Goal: Task Accomplishment & Management: Manage account settings

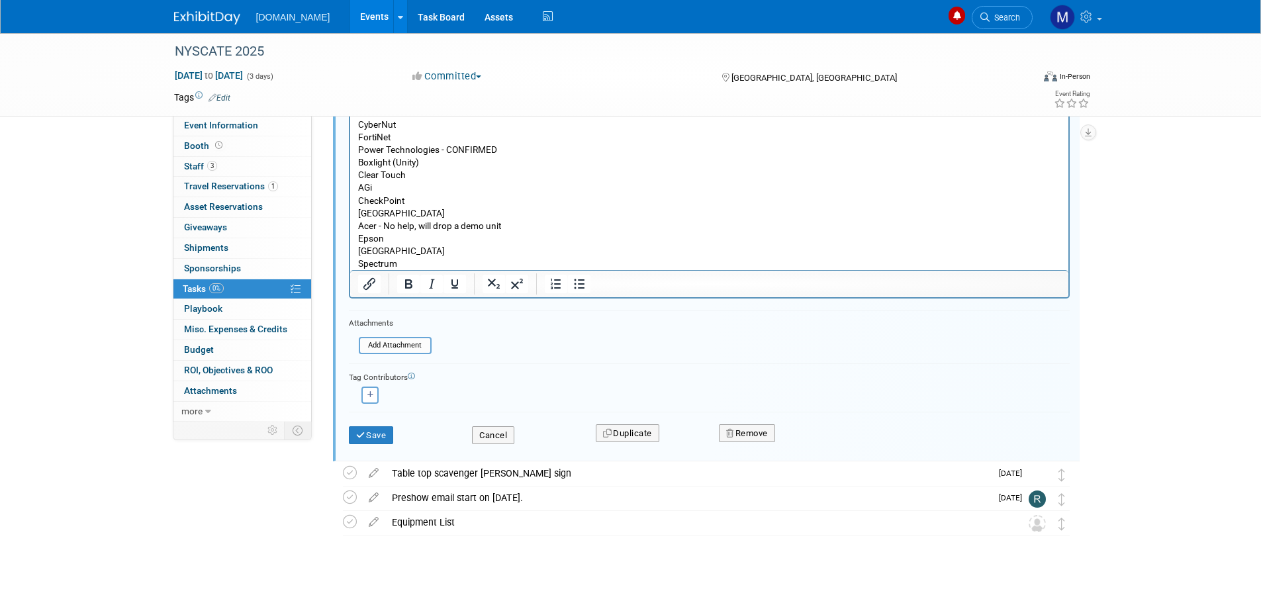
scroll to position [201, 0]
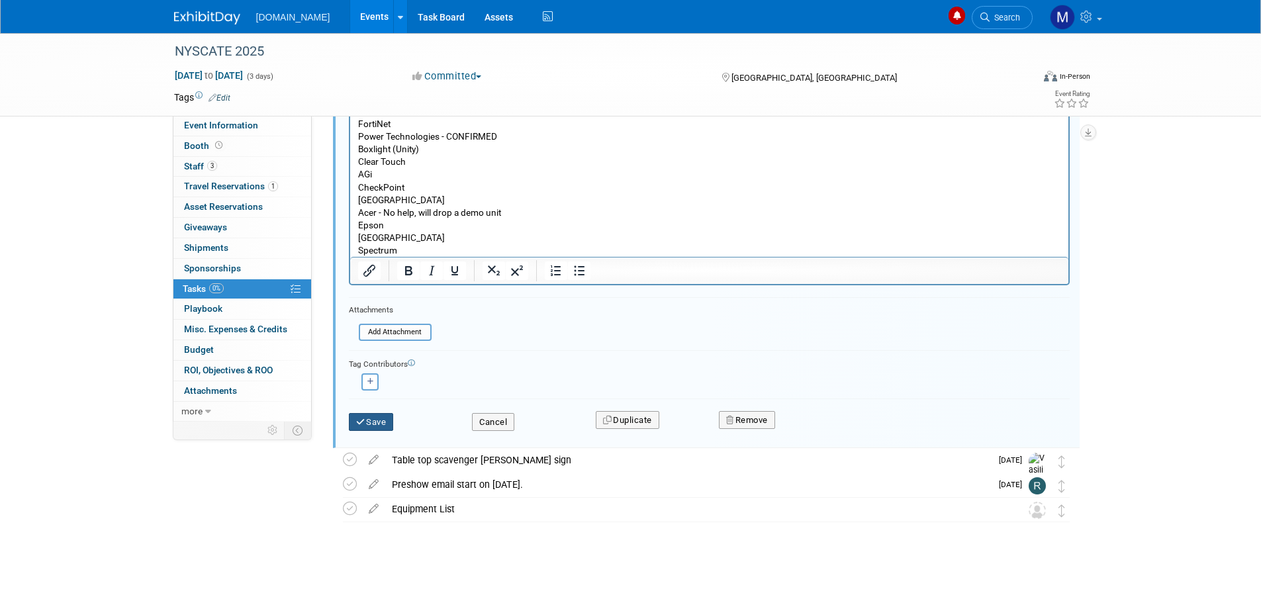
click at [368, 425] on button "Save" at bounding box center [371, 422] width 45 height 19
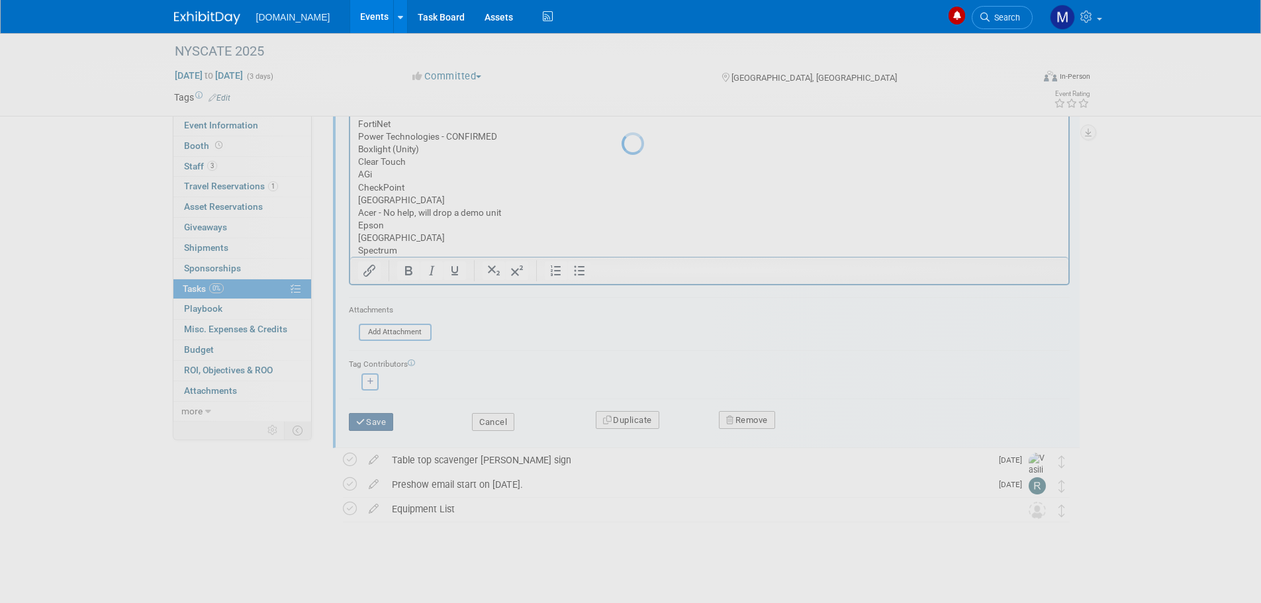
scroll to position [0, 0]
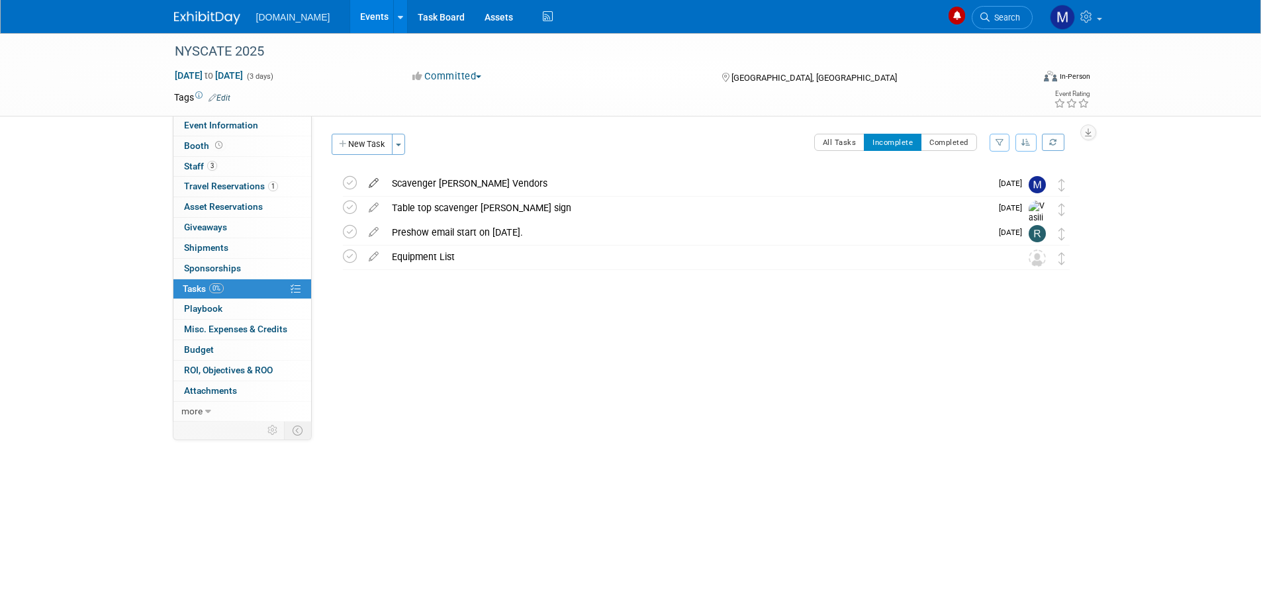
click at [371, 185] on icon at bounding box center [373, 180] width 23 height 17
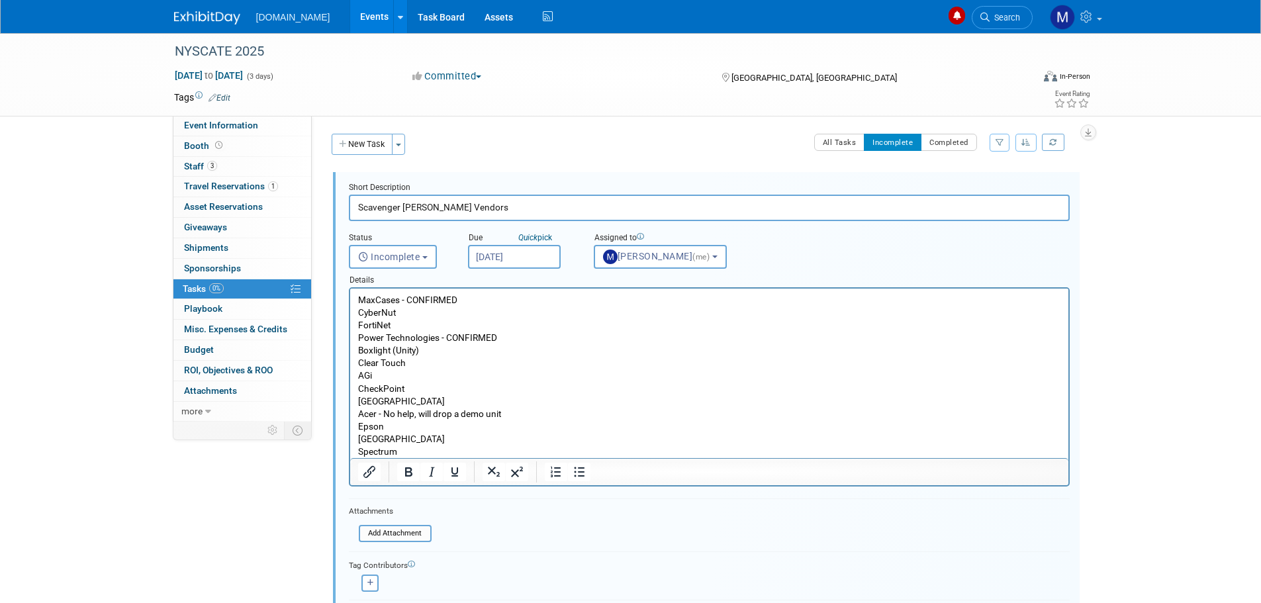
scroll to position [66, 0]
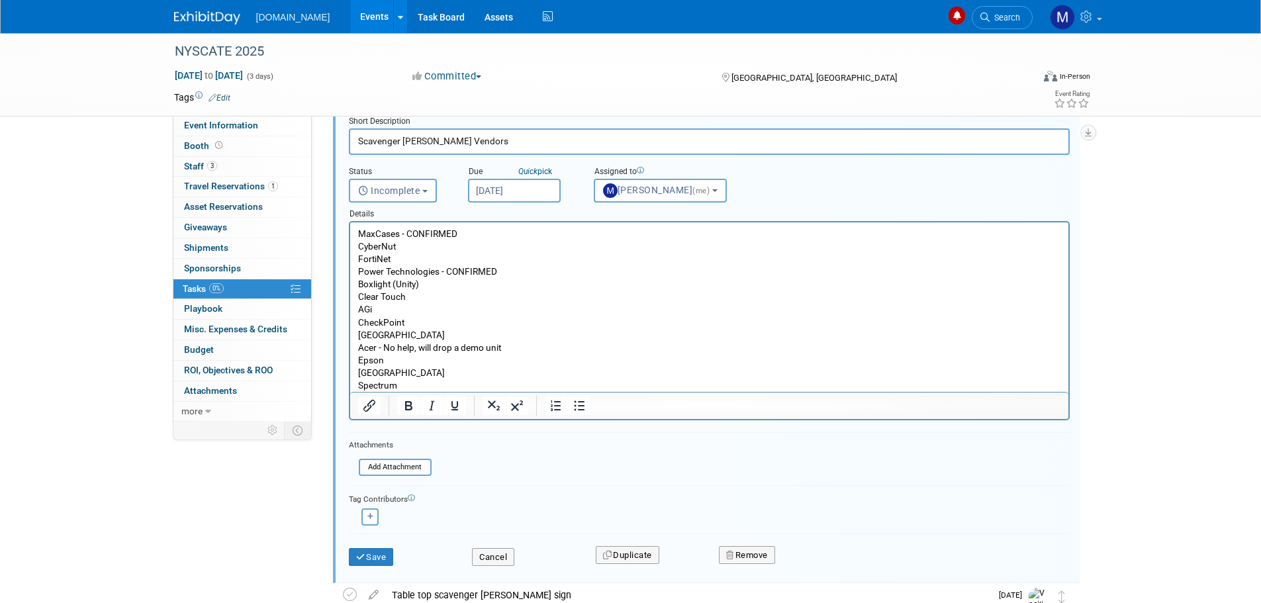
click at [424, 383] on p "MaxCases - CONFIRMED CyberNut FortiNet Power Technologies - CONFIRMED Boxlight …" at bounding box center [708, 310] width 703 height 164
click at [415, 372] on p "MaxCases - CONFIRMED CyberNut FortiNet Power Technologies - CONFIRMED Boxlight …" at bounding box center [708, 310] width 703 height 164
click at [359, 232] on p "MaxCases - CONFIRMED CyberNut FortiNet Power Technologies - CONFIRMED Boxlight …" at bounding box center [708, 310] width 703 height 164
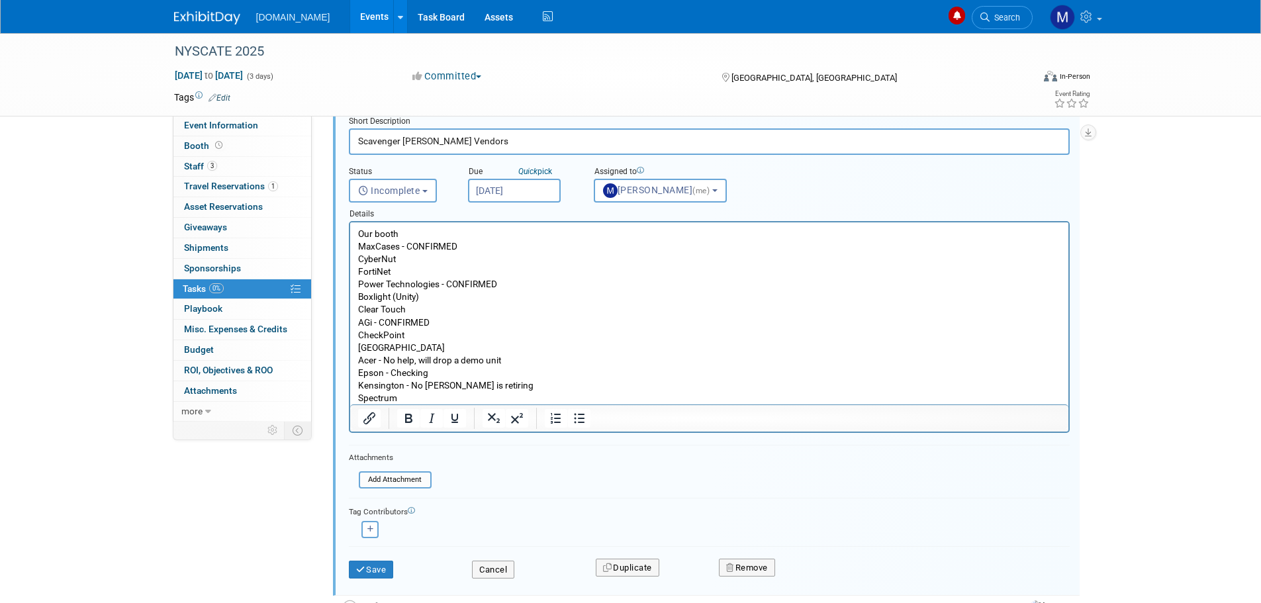
click at [442, 235] on p "Our booth" at bounding box center [708, 234] width 703 height 13
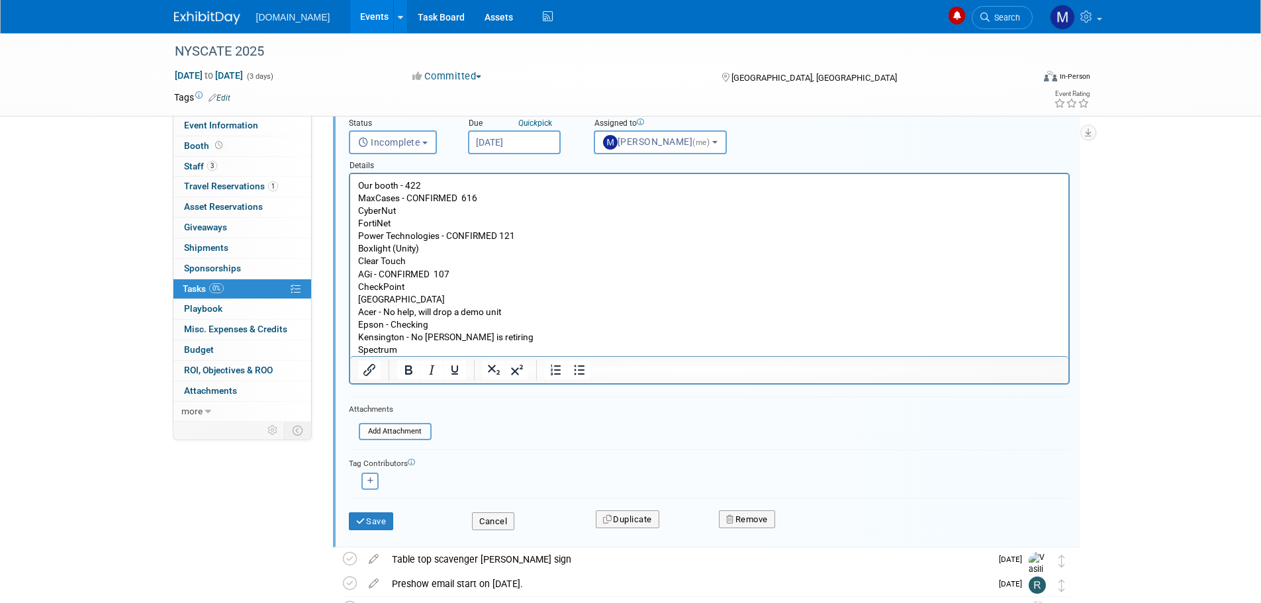
scroll to position [132, 0]
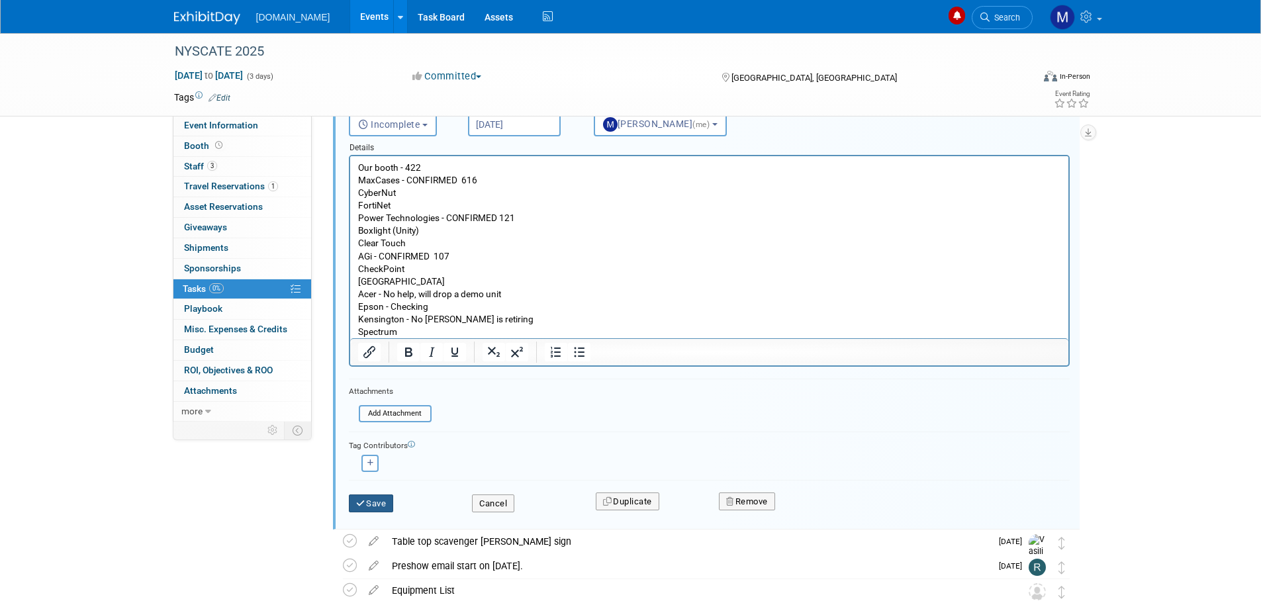
click at [366, 502] on button "Save" at bounding box center [371, 503] width 45 height 19
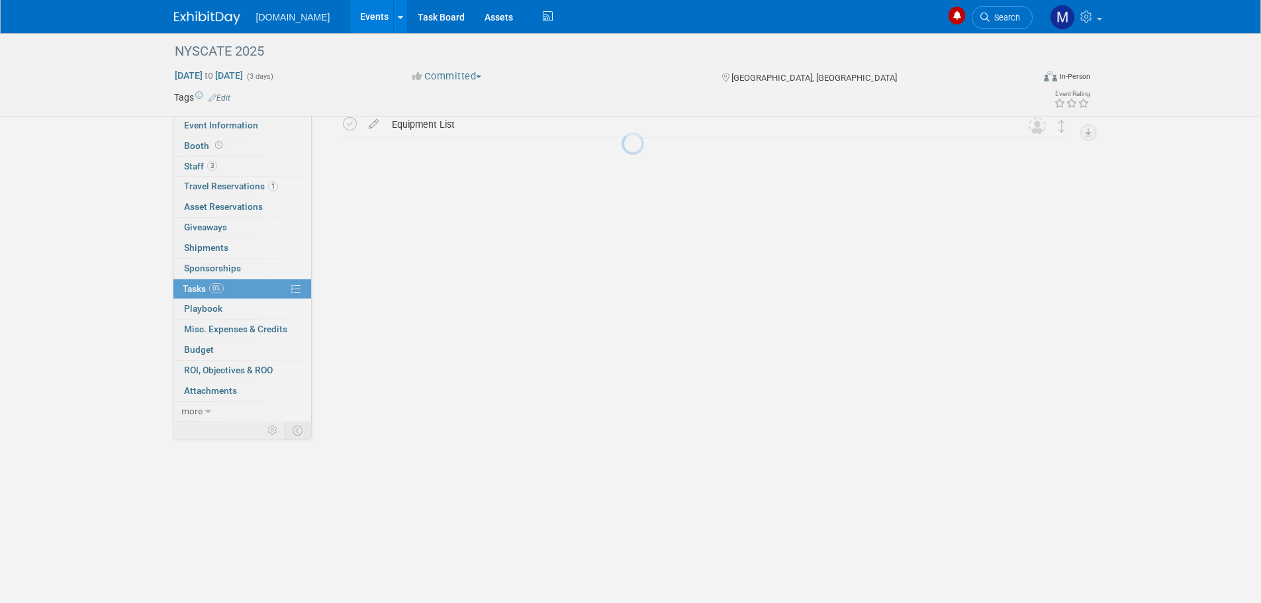
scroll to position [0, 0]
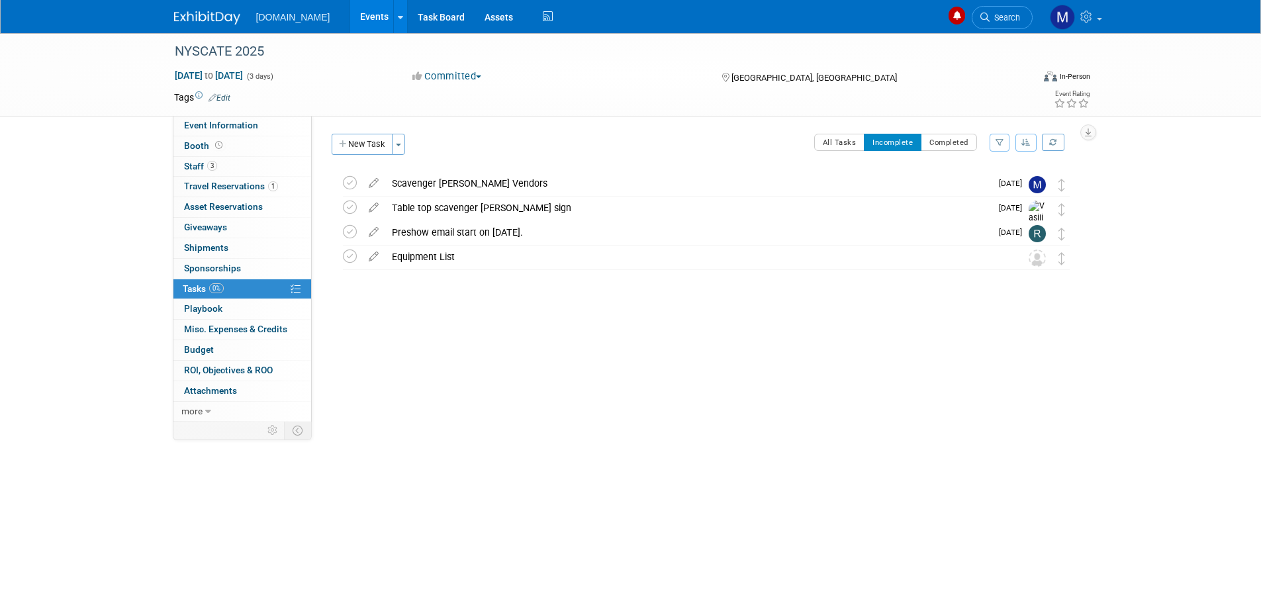
click at [202, 19] on img at bounding box center [207, 17] width 66 height 13
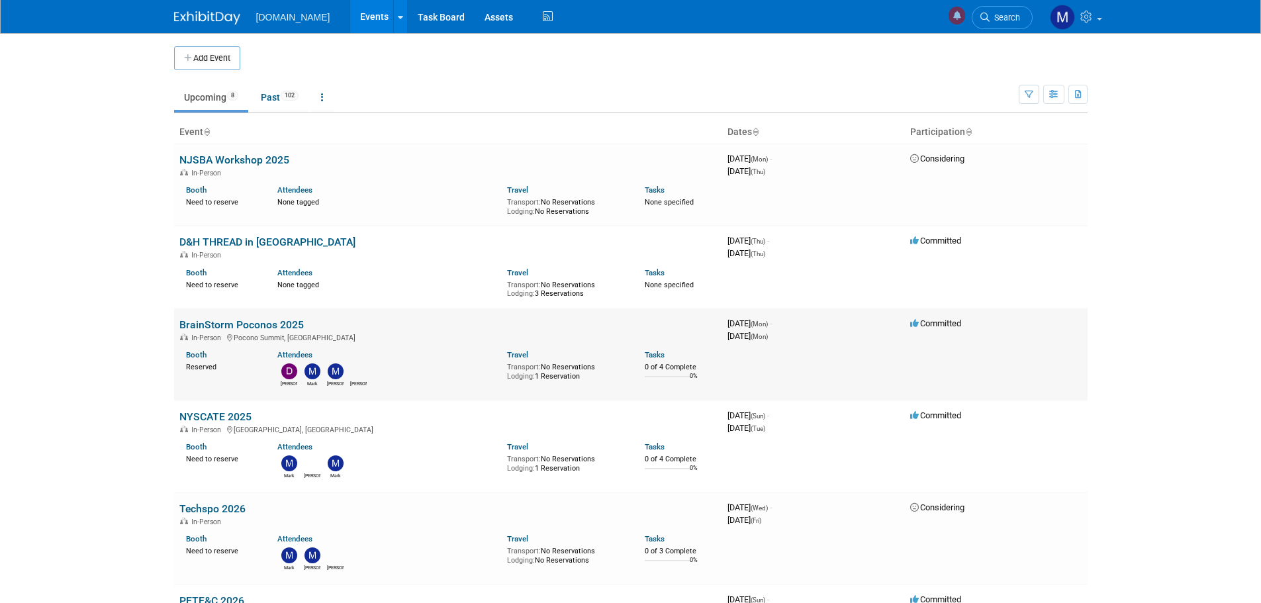
click at [218, 323] on link "BrainStorm Poconos 2025" at bounding box center [241, 324] width 124 height 13
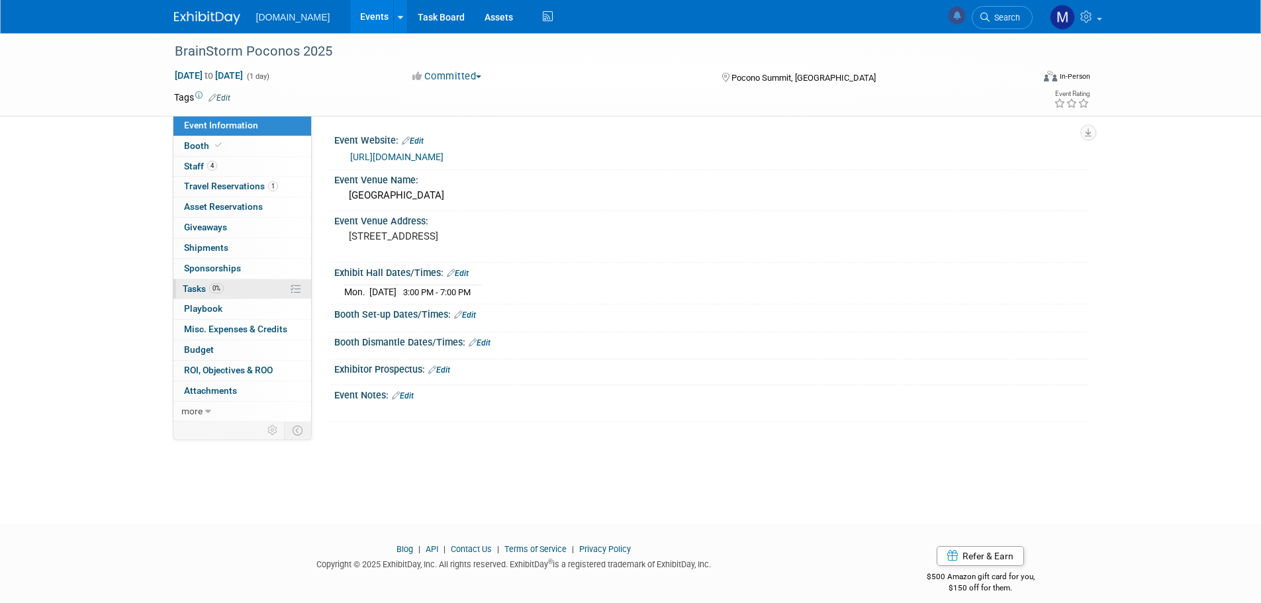
click at [187, 290] on span "Tasks 0%" at bounding box center [203, 288] width 41 height 11
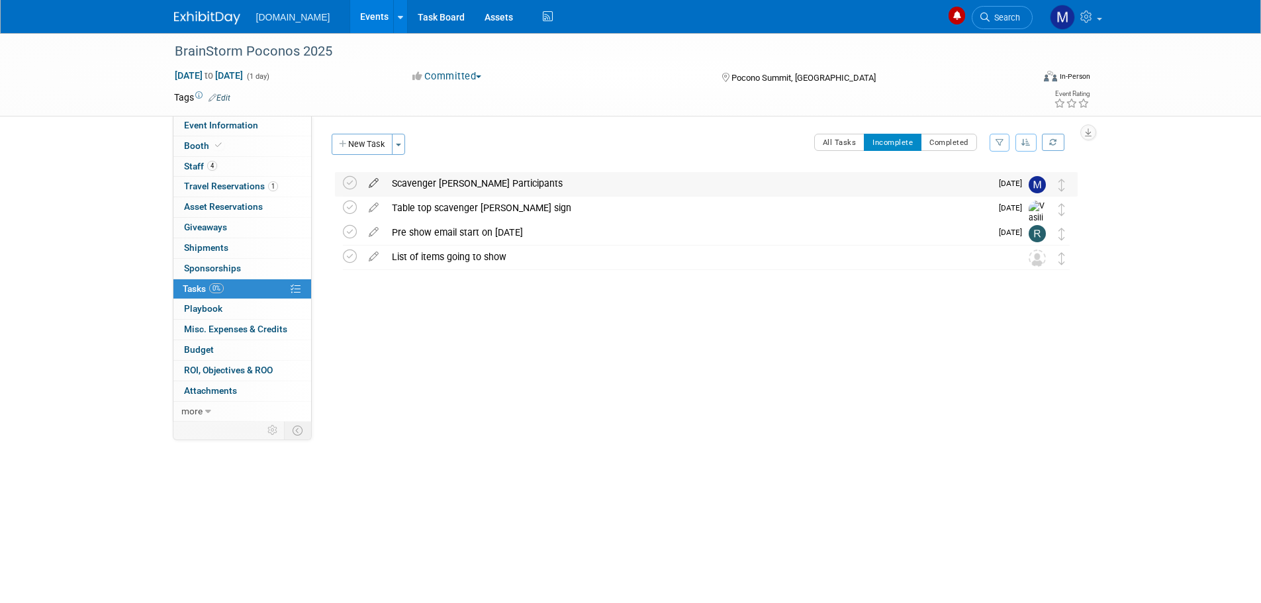
click at [375, 180] on icon at bounding box center [373, 180] width 23 height 17
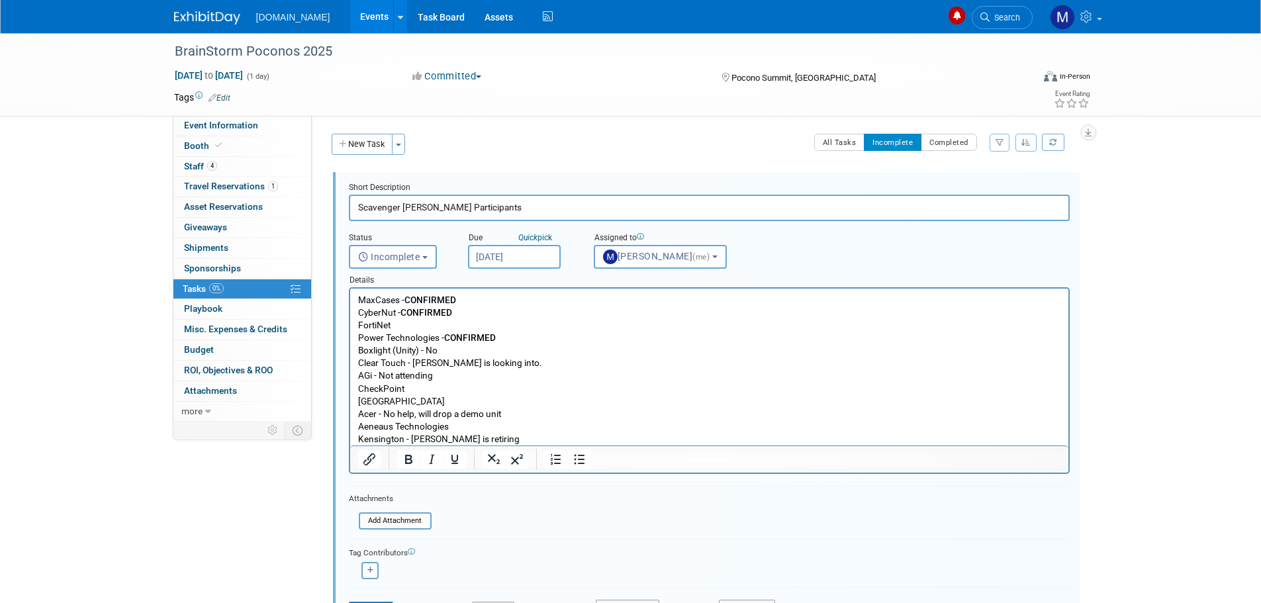
click at [484, 302] on p "MaxCases - CONFIRMED CyberNut - CONFIRMED FortiNet Power Technologies - CONFIRM…" at bounding box center [708, 370] width 703 height 152
click at [357, 295] on body "MaxCases - CONFIRMED CyberNut - CONFIRMED FortiNet Power Technologies - CONFIRM…" at bounding box center [709, 370] width 704 height 152
click at [513, 306] on p "Our booth - MaxCases - CONFIRMED CyberNut - CONFIRMED FortiNet Power Technologi…" at bounding box center [708, 370] width 703 height 152
click at [406, 296] on p "Our booth - MaxCases - CONFIRMED CyberNut - CONFIRMED FortiNet Power Technologi…" at bounding box center [708, 370] width 703 height 152
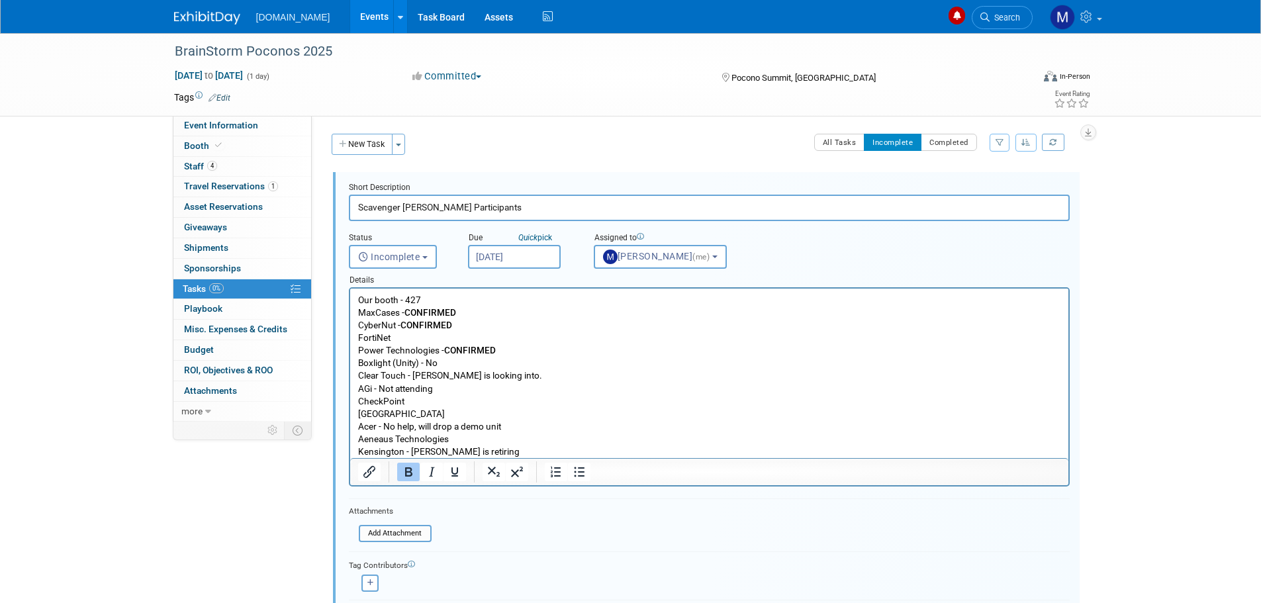
click at [471, 310] on p "MaxCases - CONFIRMED CyberNut - CONFIRMED FortiNet Power Technologies - CONFIRM…" at bounding box center [708, 382] width 703 height 152
click at [486, 330] on p "MaxCases - CONFIRMED 420 CyberNut - CONFIRMED FortiNet Power Technologies - CON…" at bounding box center [708, 382] width 703 height 152
click at [508, 352] on p "MaxCases - CONFIRMED 420 CyberNut - CONFIRMED 525 FortiNet Power Technologies -…" at bounding box center [708, 382] width 703 height 152
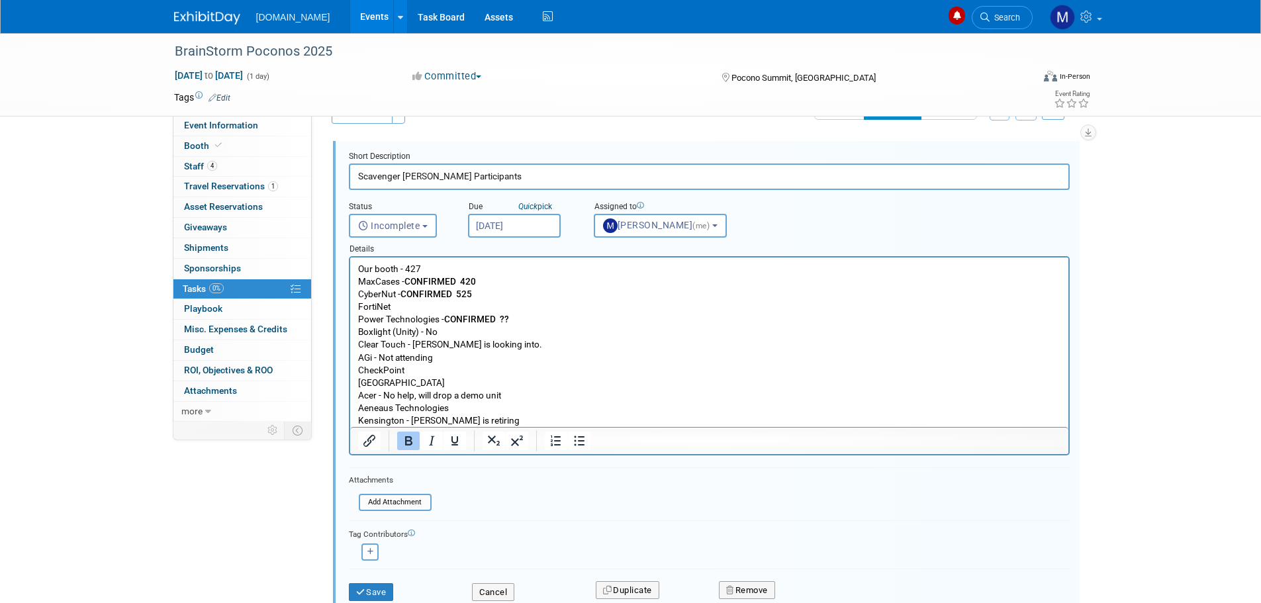
scroll to position [66, 0]
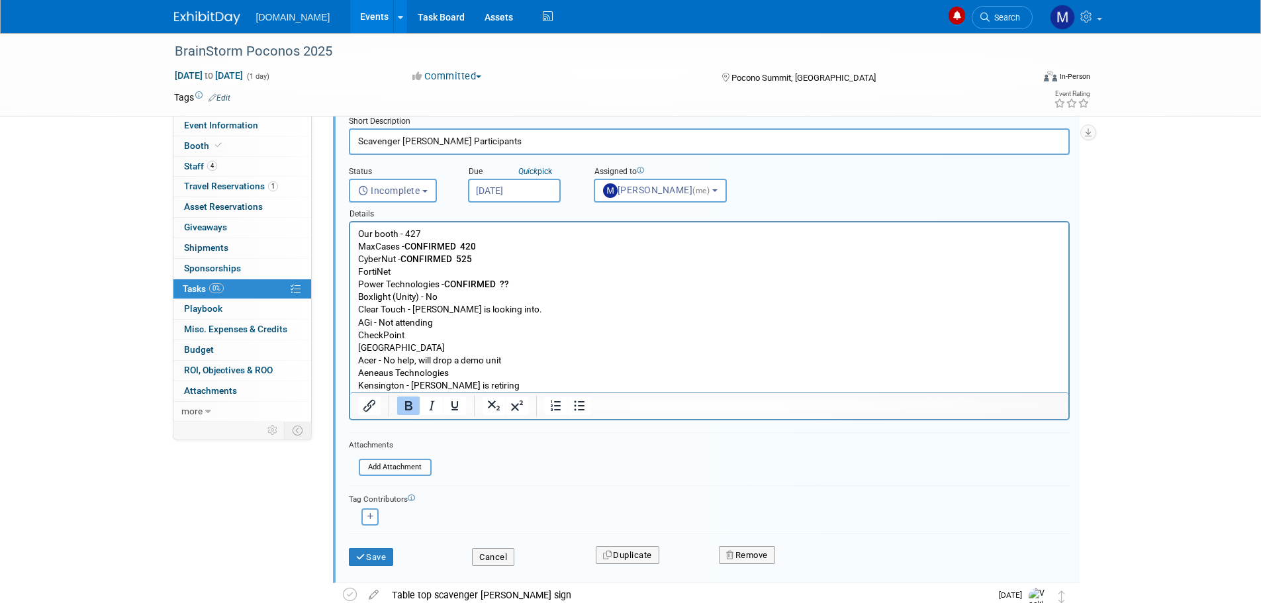
click at [475, 373] on p "MaxCases - CONFIRMED 420 CyberNut - CONFIRMED 525 FortiNet Power Technologies -…" at bounding box center [708, 316] width 703 height 152
click at [488, 369] on p "MaxCases - CONFIRMED 420 CyberNut - CONFIRMED 525 FortiNet Power Technologies -…" at bounding box center [708, 316] width 703 height 152
click at [378, 558] on button "Save" at bounding box center [371, 557] width 45 height 19
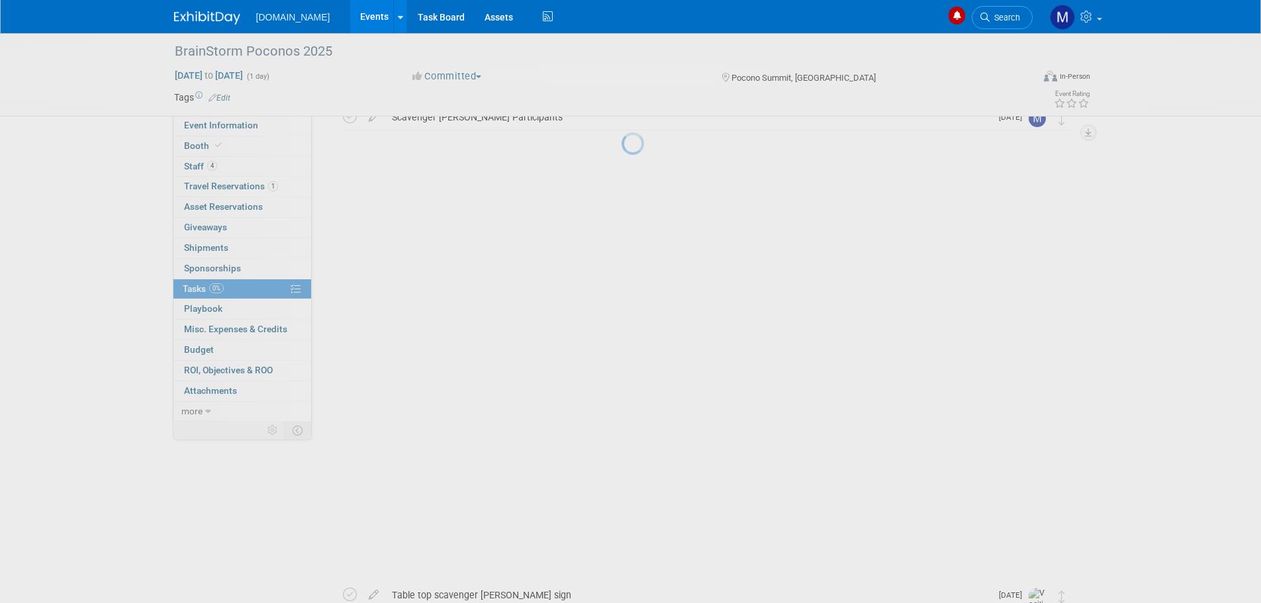
scroll to position [0, 0]
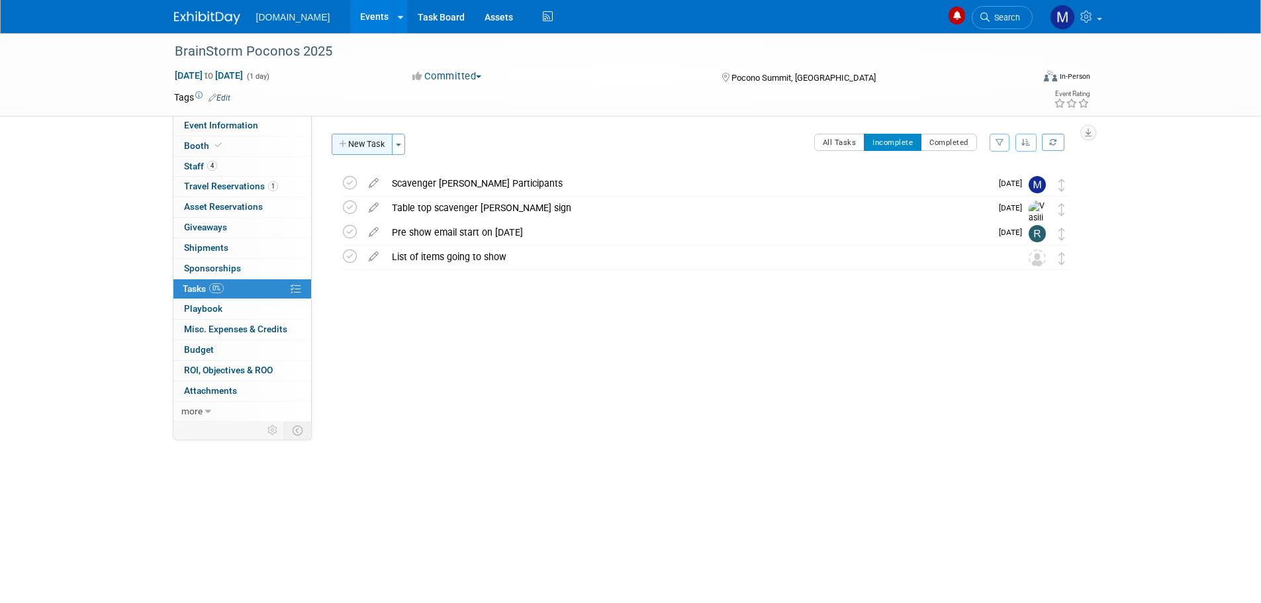
click at [360, 145] on button "New Task" at bounding box center [362, 144] width 61 height 21
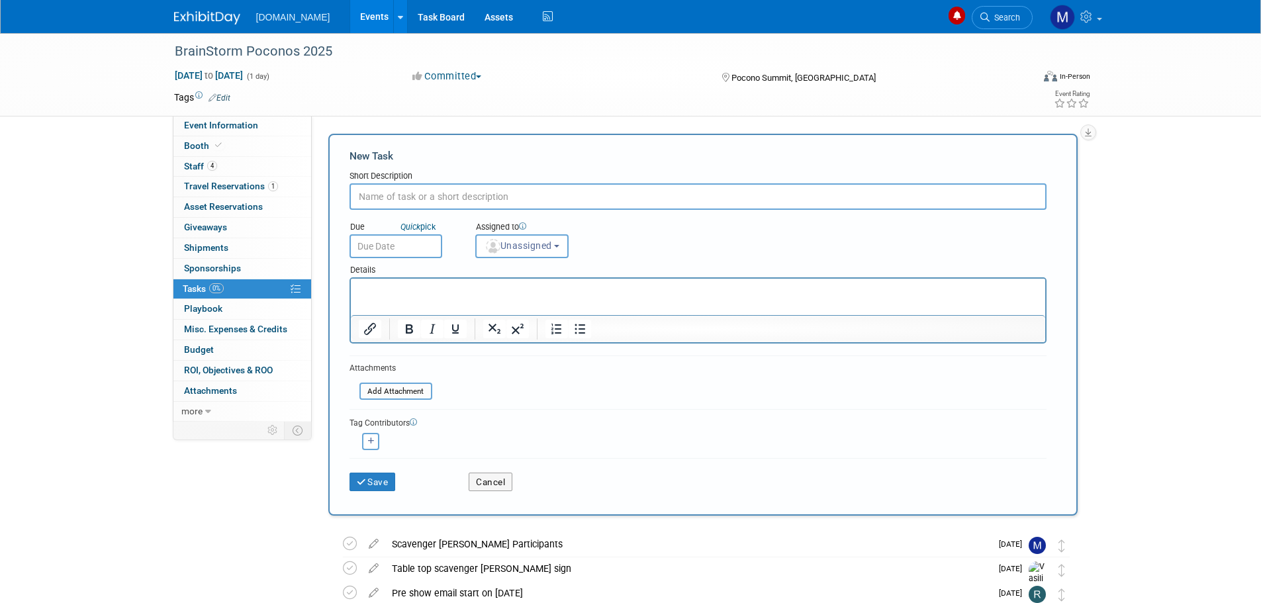
click at [420, 197] on input "text" at bounding box center [697, 196] width 697 height 26
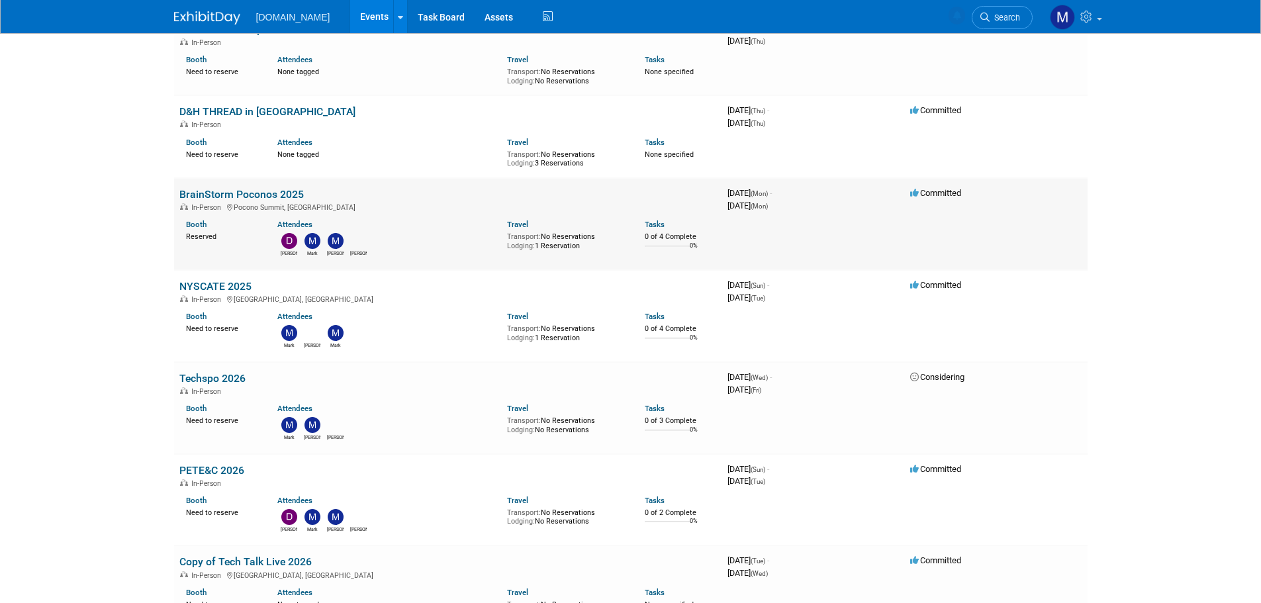
scroll to position [132, 0]
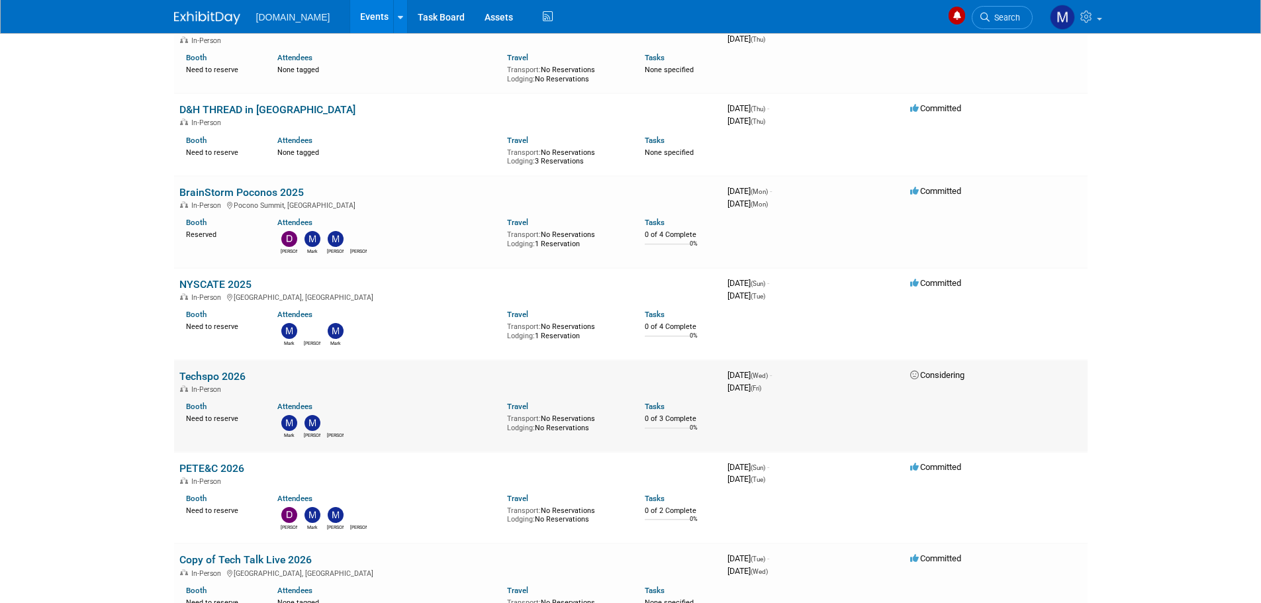
click at [216, 372] on link "Techspo 2026" at bounding box center [212, 376] width 66 height 13
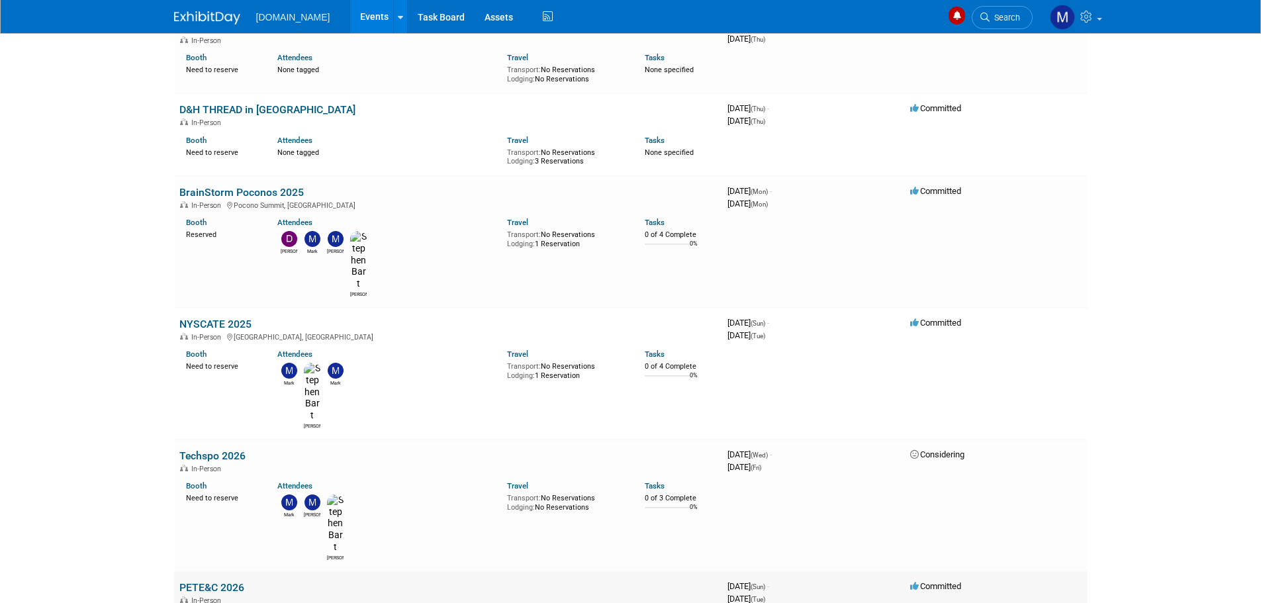
click at [230, 581] on link "PETE&C 2026" at bounding box center [211, 587] width 65 height 13
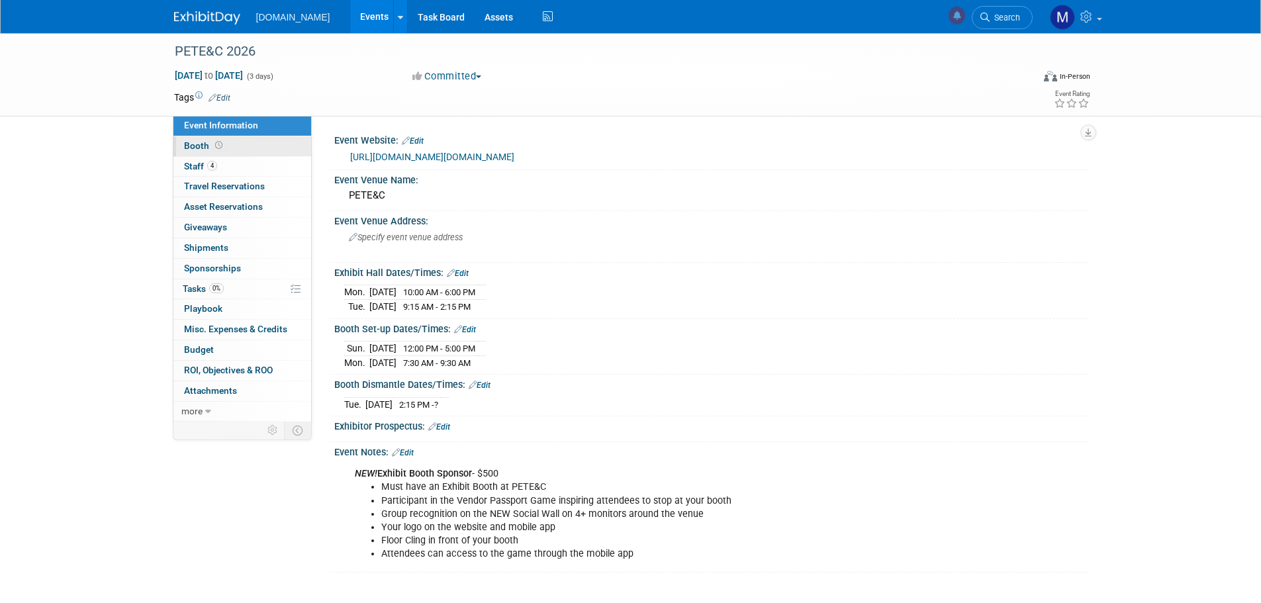
click at [200, 148] on span "Booth" at bounding box center [204, 145] width 41 height 11
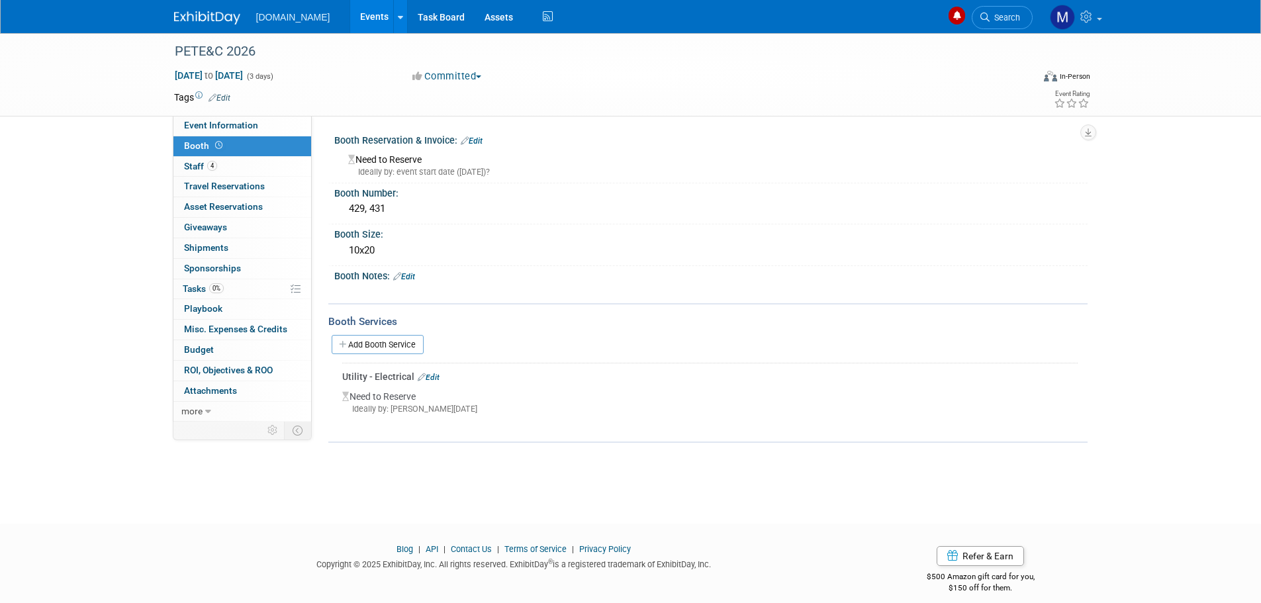
click at [473, 138] on link "Edit" at bounding box center [472, 140] width 22 height 9
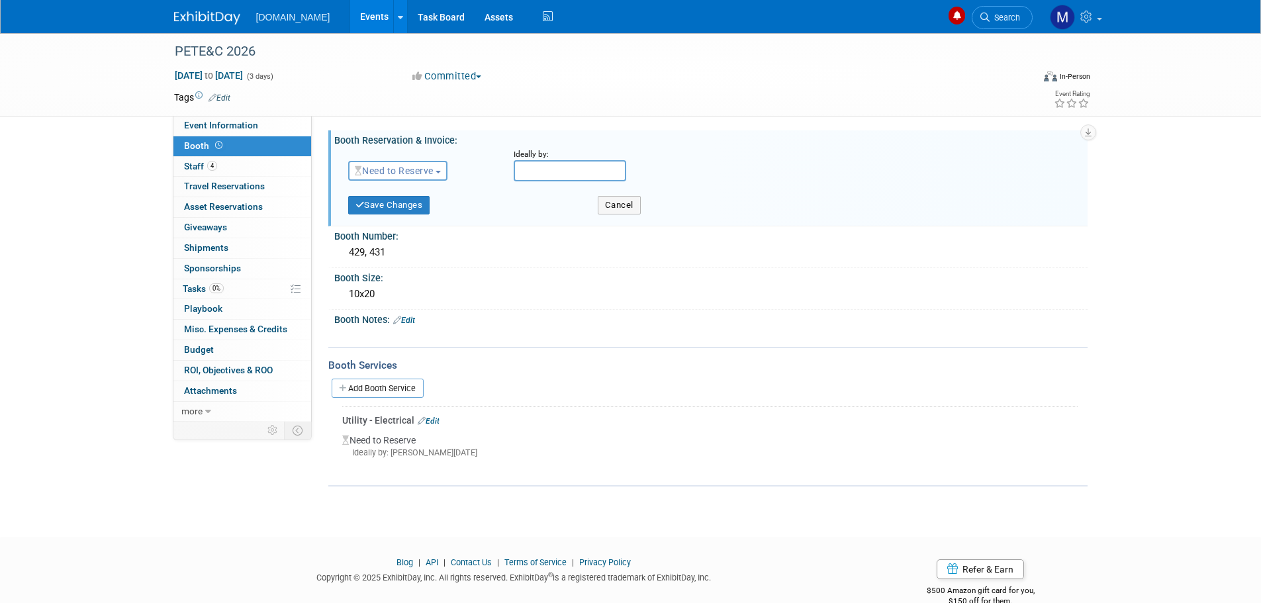
click at [439, 167] on button "Need to Reserve" at bounding box center [398, 171] width 100 height 20
click at [403, 206] on link "Reserved" at bounding box center [420, 211] width 142 height 19
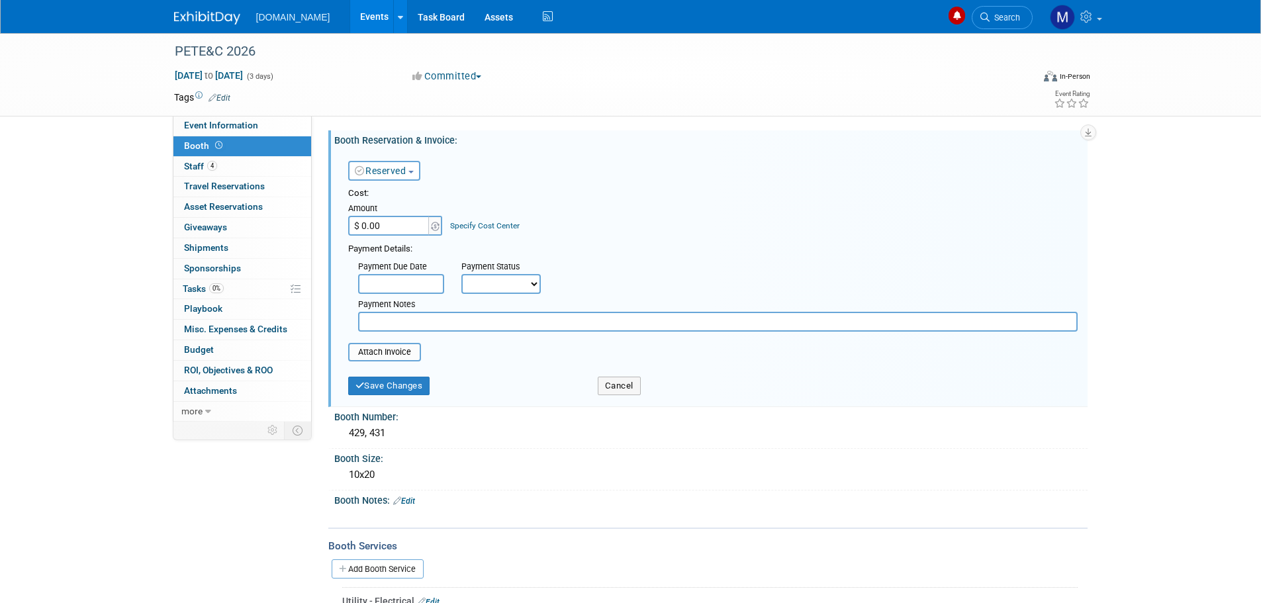
click at [392, 221] on input "$ 0.00" at bounding box center [389, 226] width 83 height 20
type input "$ 2,600.00"
click at [479, 286] on select "Not Paid Yet Partially Paid Paid in Full" at bounding box center [500, 284] width 79 height 20
select select "1"
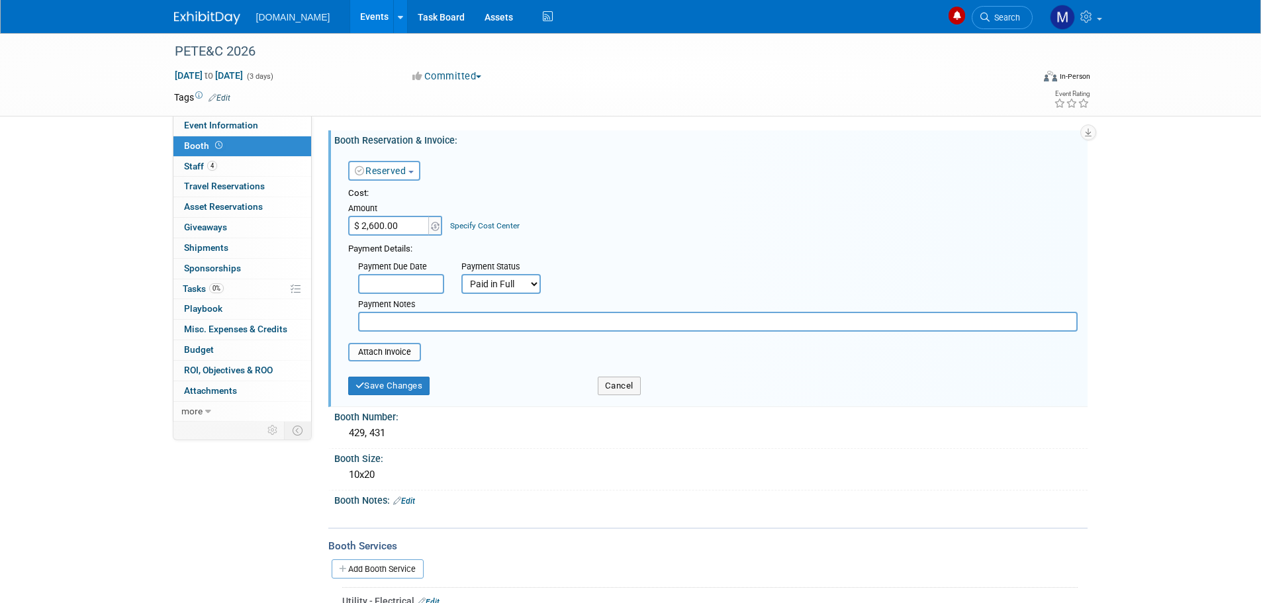
click at [461, 274] on select "Not Paid Yet Partially Paid Paid in Full" at bounding box center [500, 284] width 79 height 20
click at [396, 382] on button "Save Changes" at bounding box center [389, 386] width 82 height 19
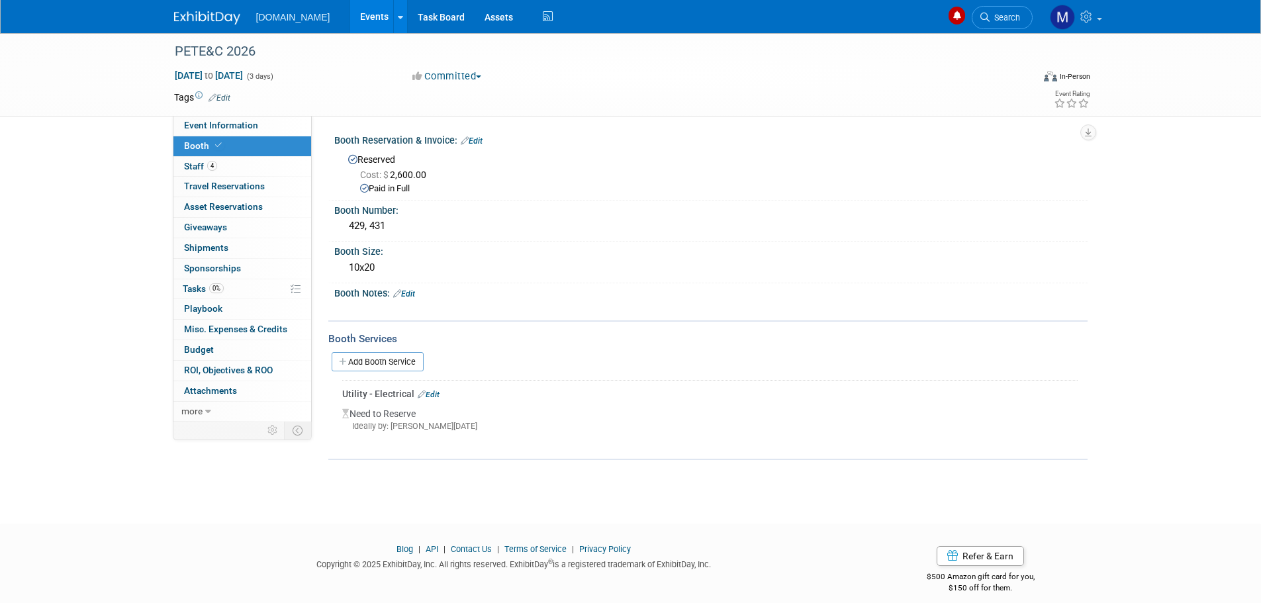
click at [203, 18] on img at bounding box center [207, 17] width 66 height 13
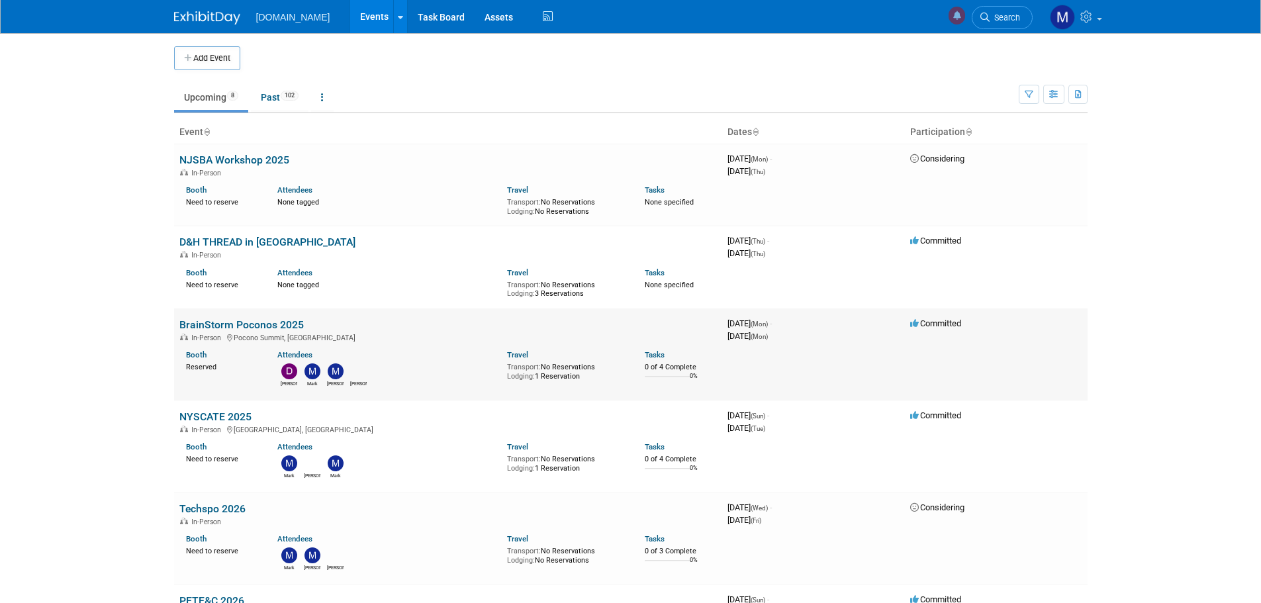
click at [228, 325] on link "BrainStorm Poconos 2025" at bounding box center [241, 324] width 124 height 13
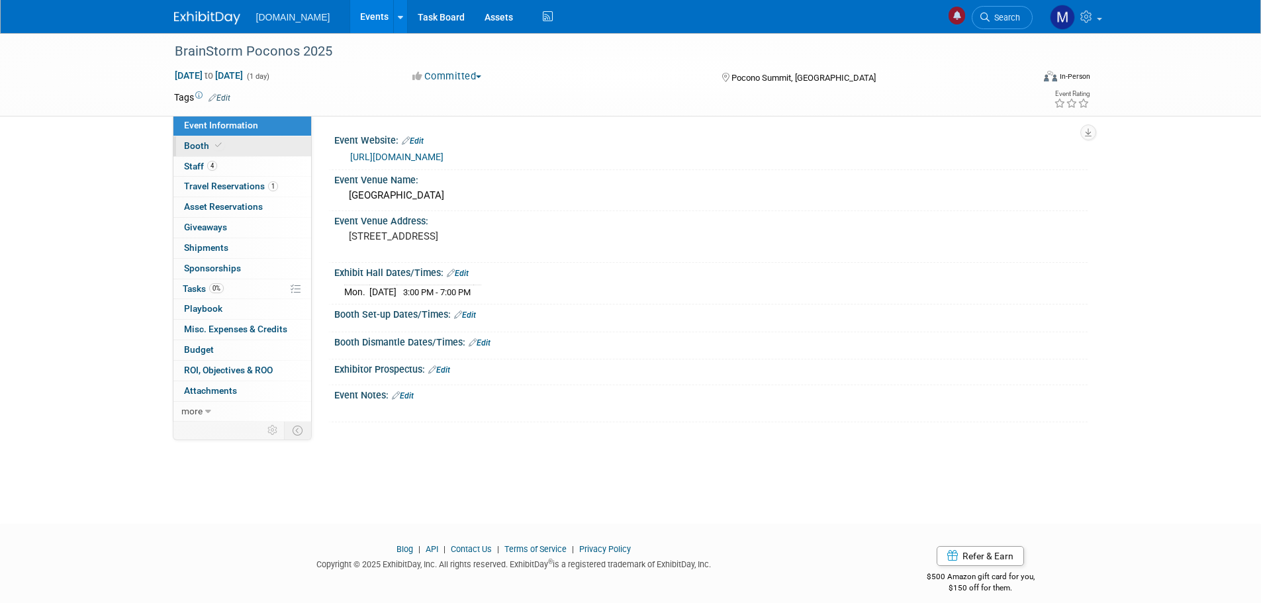
click at [192, 144] on span "Booth" at bounding box center [204, 145] width 40 height 11
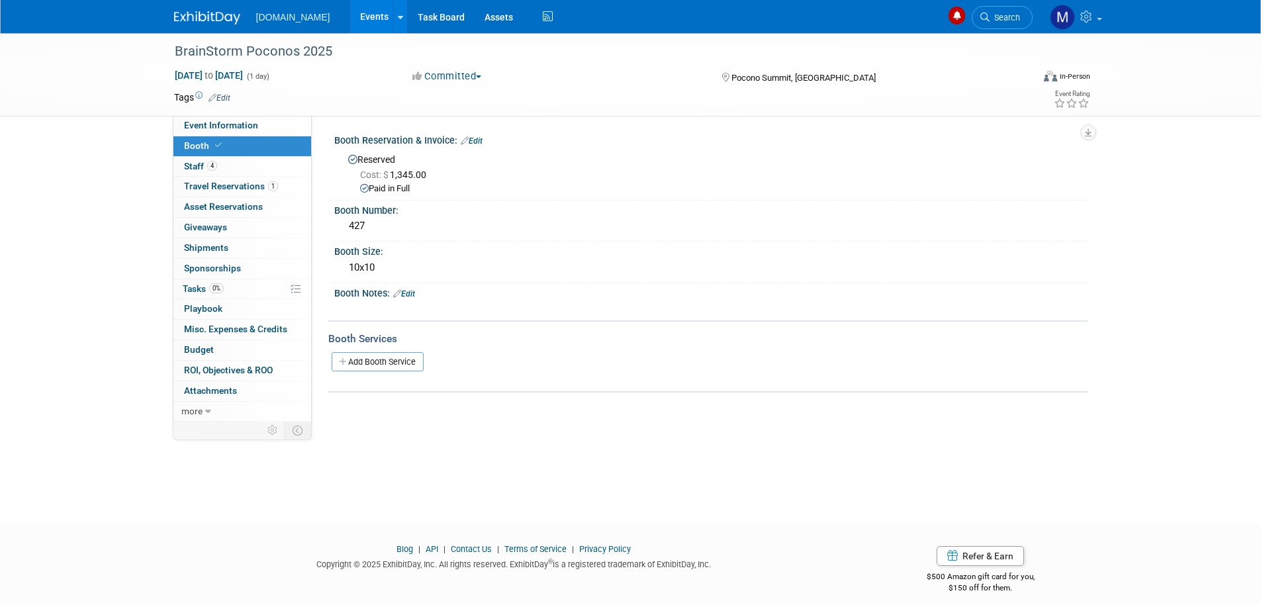
click at [202, 10] on link at bounding box center [215, 11] width 82 height 11
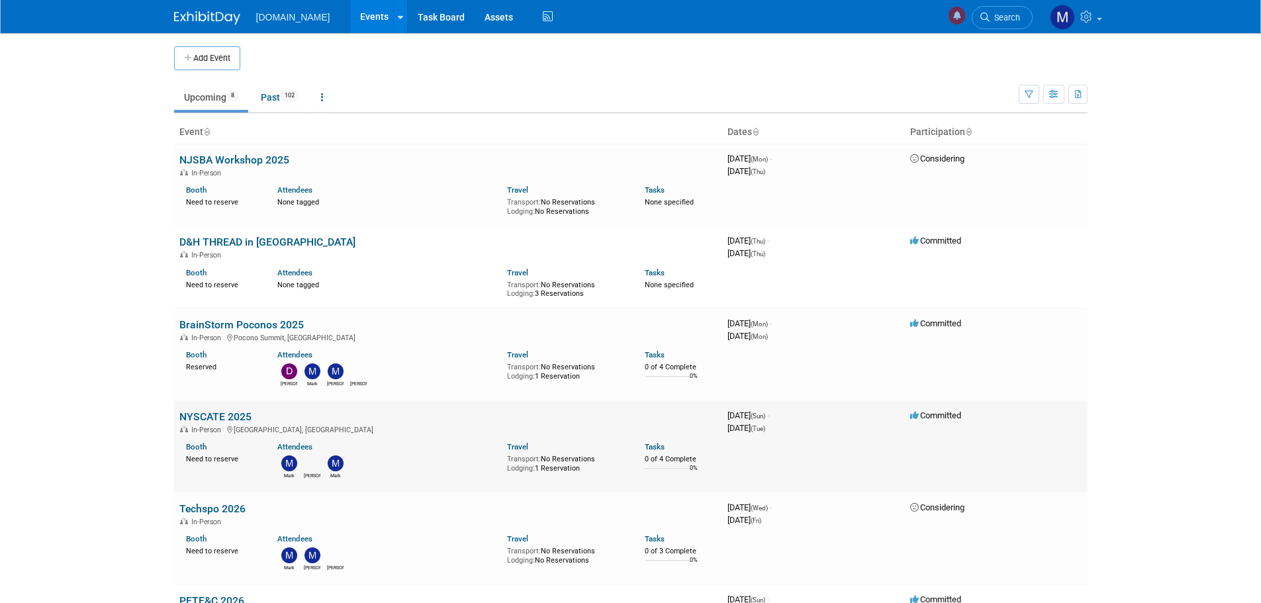
click at [200, 420] on link "NYSCATE 2025" at bounding box center [215, 416] width 72 height 13
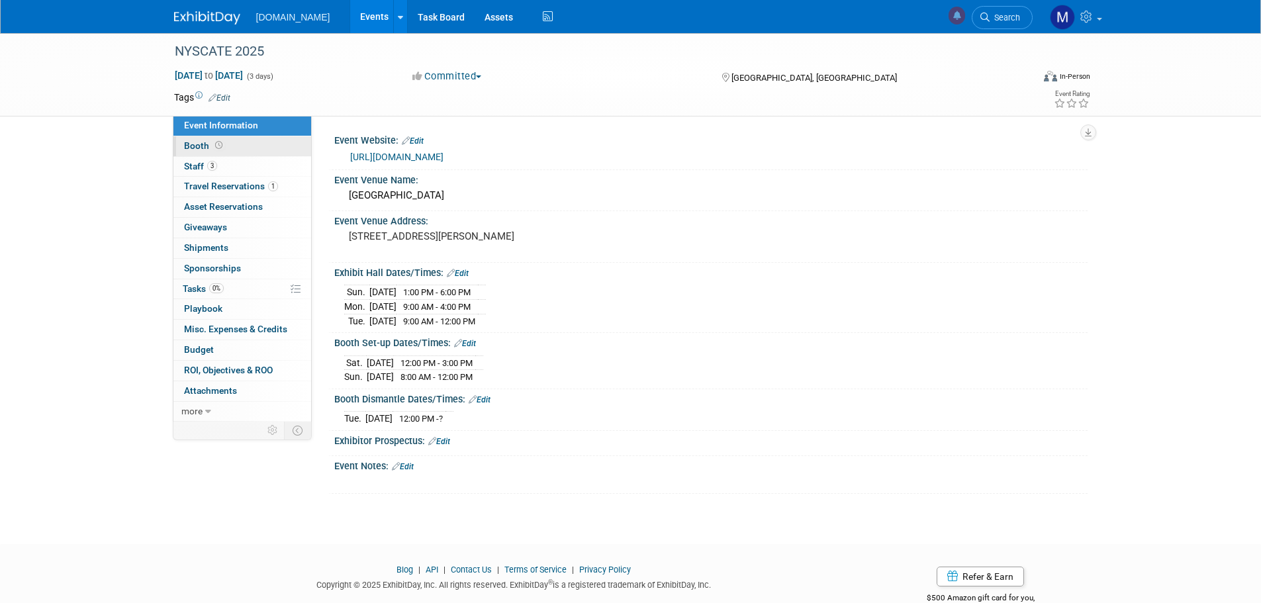
click at [197, 148] on span "Booth" at bounding box center [204, 145] width 41 height 11
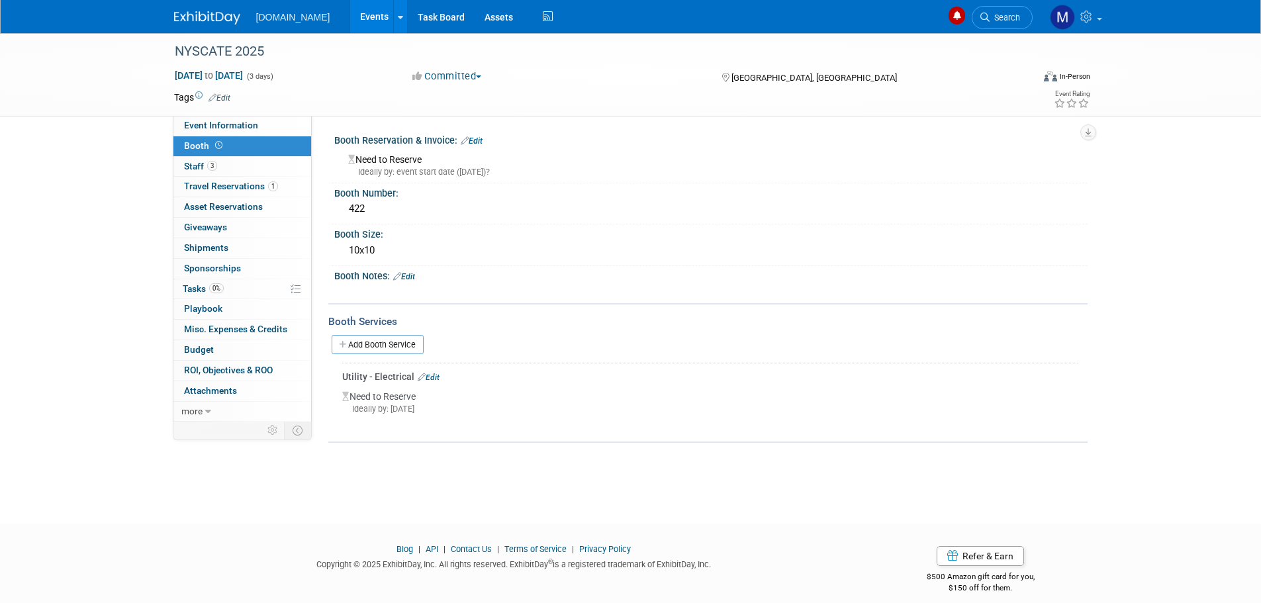
click at [480, 140] on link "Edit" at bounding box center [472, 140] width 22 height 9
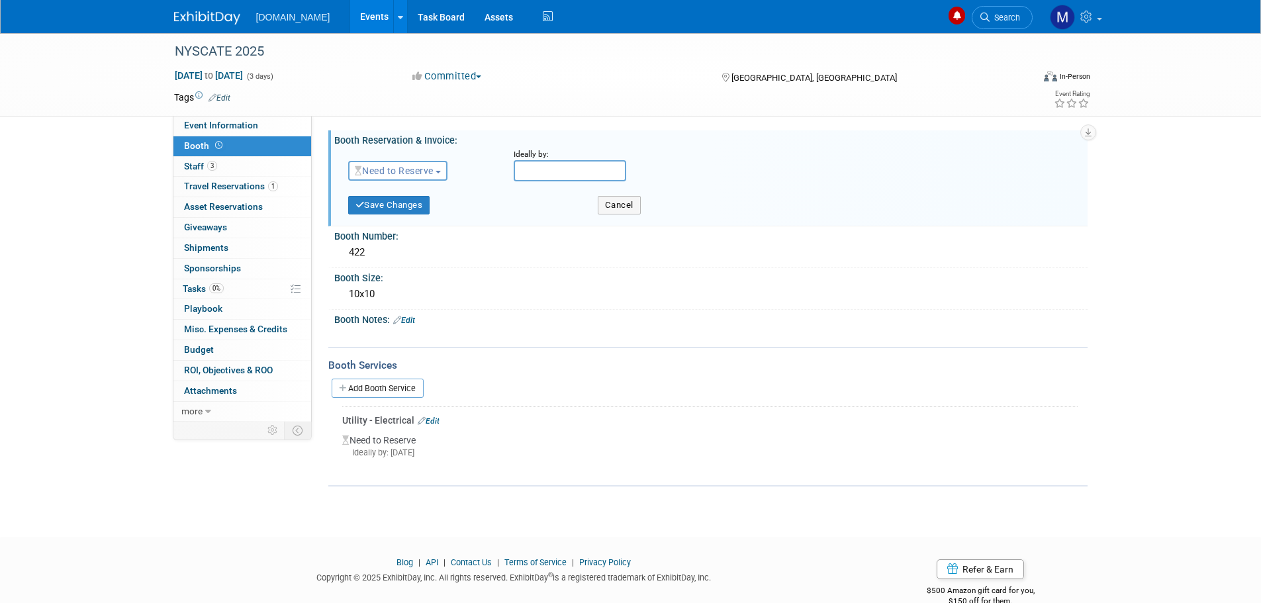
click at [373, 165] on span "Need to Reserve" at bounding box center [394, 170] width 79 height 11
click at [365, 210] on icon at bounding box center [367, 211] width 11 height 9
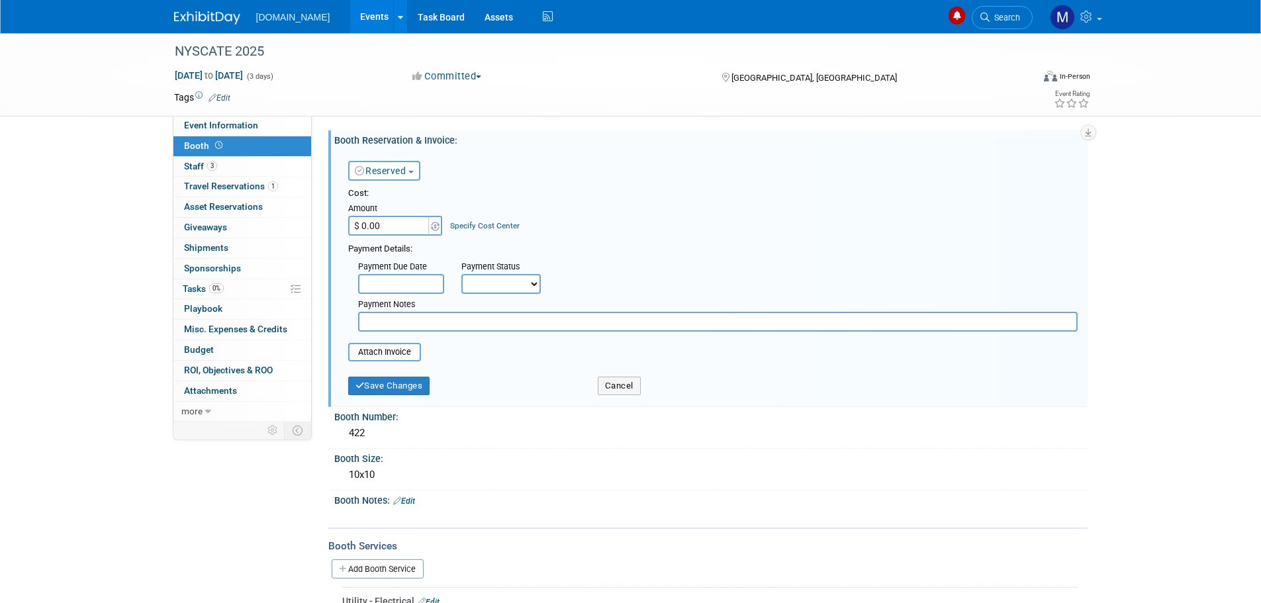
click at [372, 227] on input "$ 0.00" at bounding box center [389, 226] width 83 height 20
type input "$ 1,500.00"
click at [474, 279] on select "Not Paid Yet Partially Paid Paid in Full" at bounding box center [500, 284] width 79 height 20
select select "1"
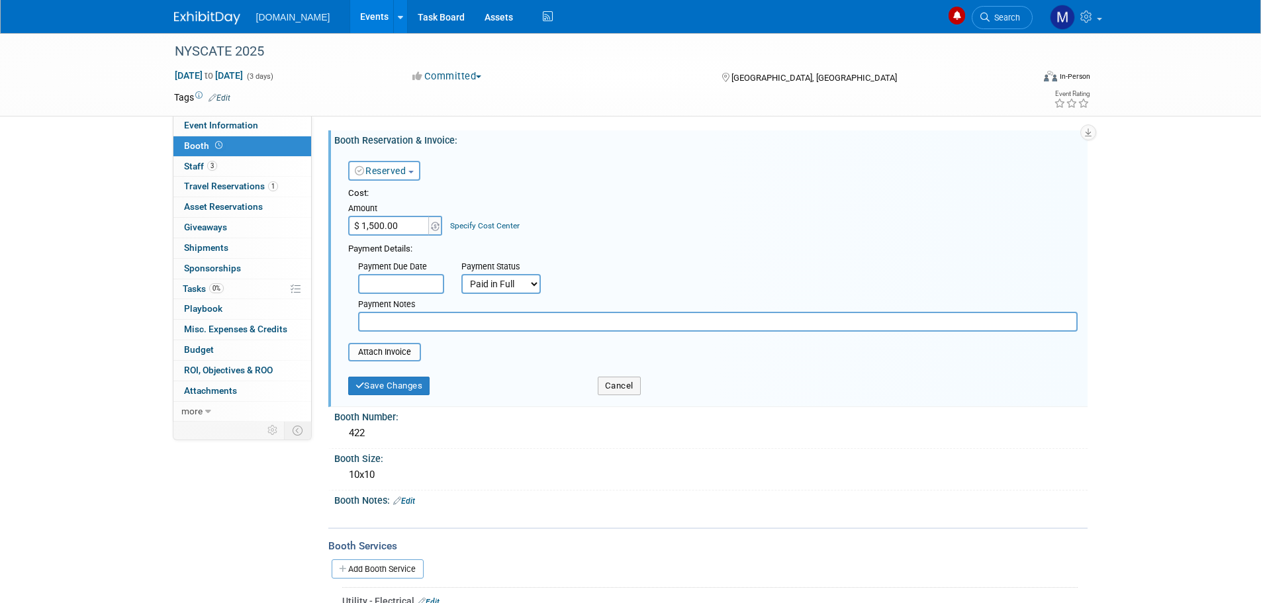
click at [461, 274] on select "Not Paid Yet Partially Paid Paid in Full" at bounding box center [500, 284] width 79 height 20
click at [397, 387] on button "Save Changes" at bounding box center [389, 386] width 82 height 19
